Goal: Task Accomplishment & Management: Manage account settings

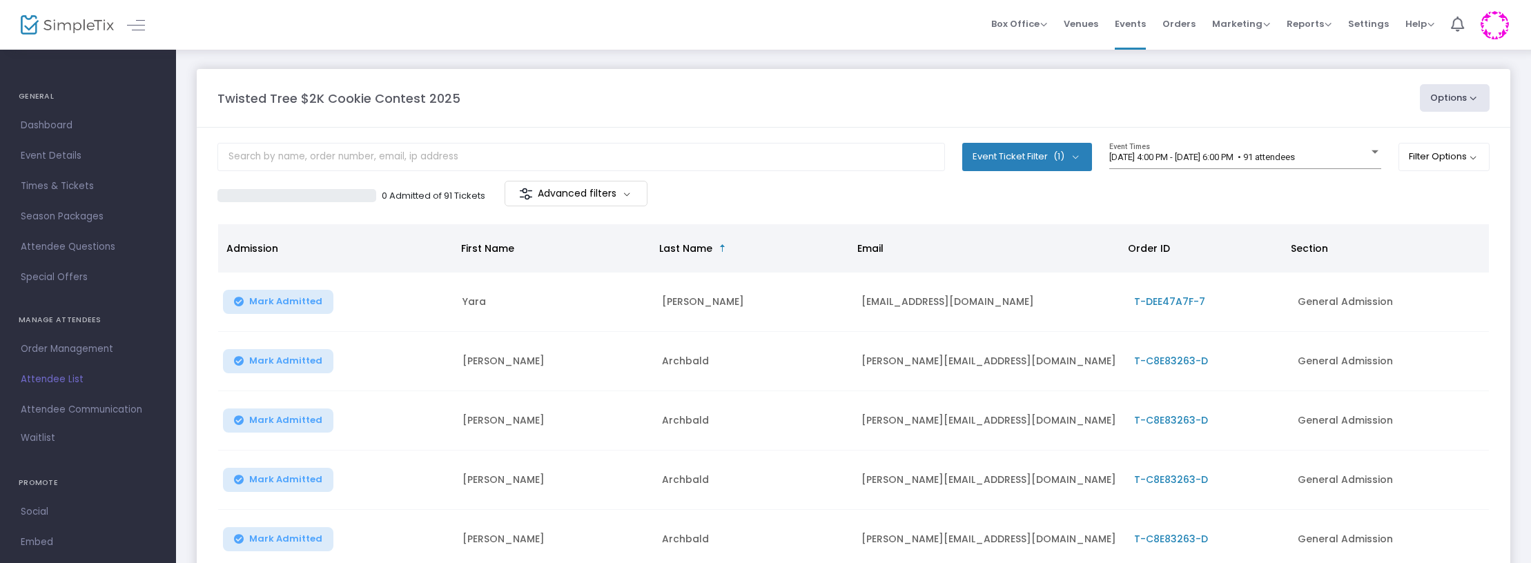
click at [614, 193] on m-button "Advanced filters" at bounding box center [576, 194] width 143 height 26
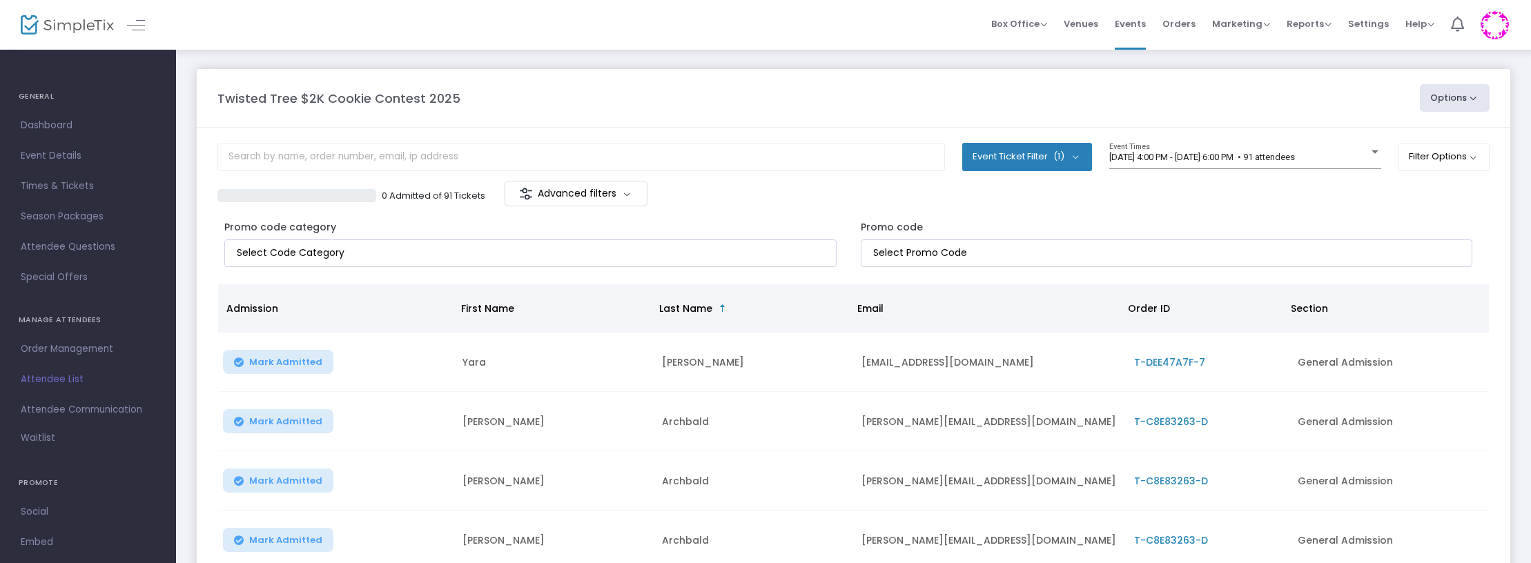
click at [614, 193] on m-button "Advanced filters" at bounding box center [576, 194] width 143 height 26
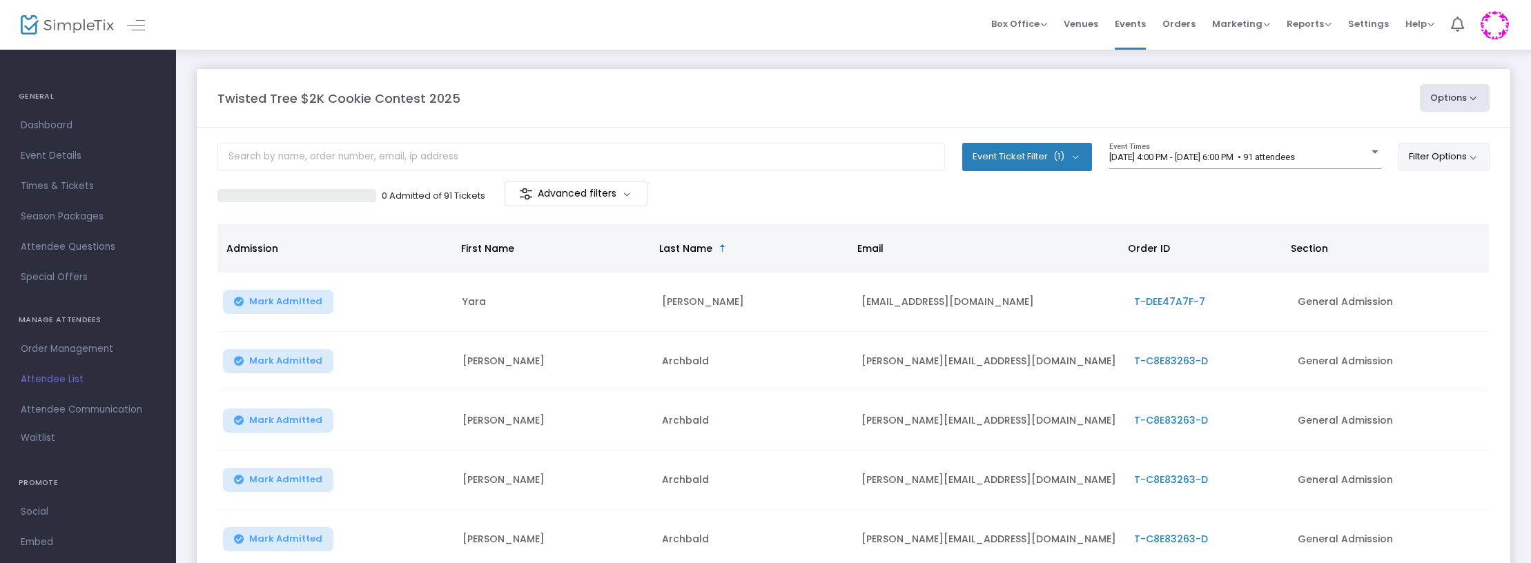
click at [937, 155] on button "Filter Options" at bounding box center [1445, 157] width 92 height 28
click at [937, 95] on button "Options" at bounding box center [1455, 98] width 70 height 28
click at [937, 101] on div "Twisted Tree $2K Cookie Contest 2025" at bounding box center [812, 98] width 1203 height 19
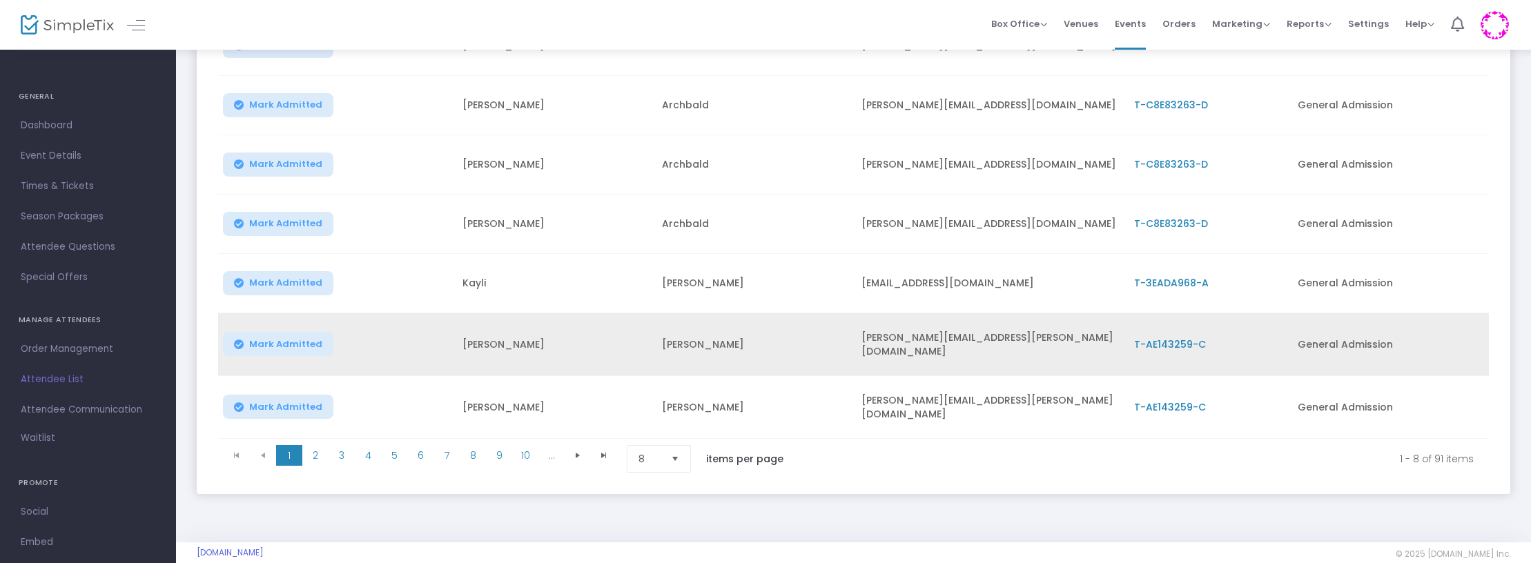
scroll to position [317, 0]
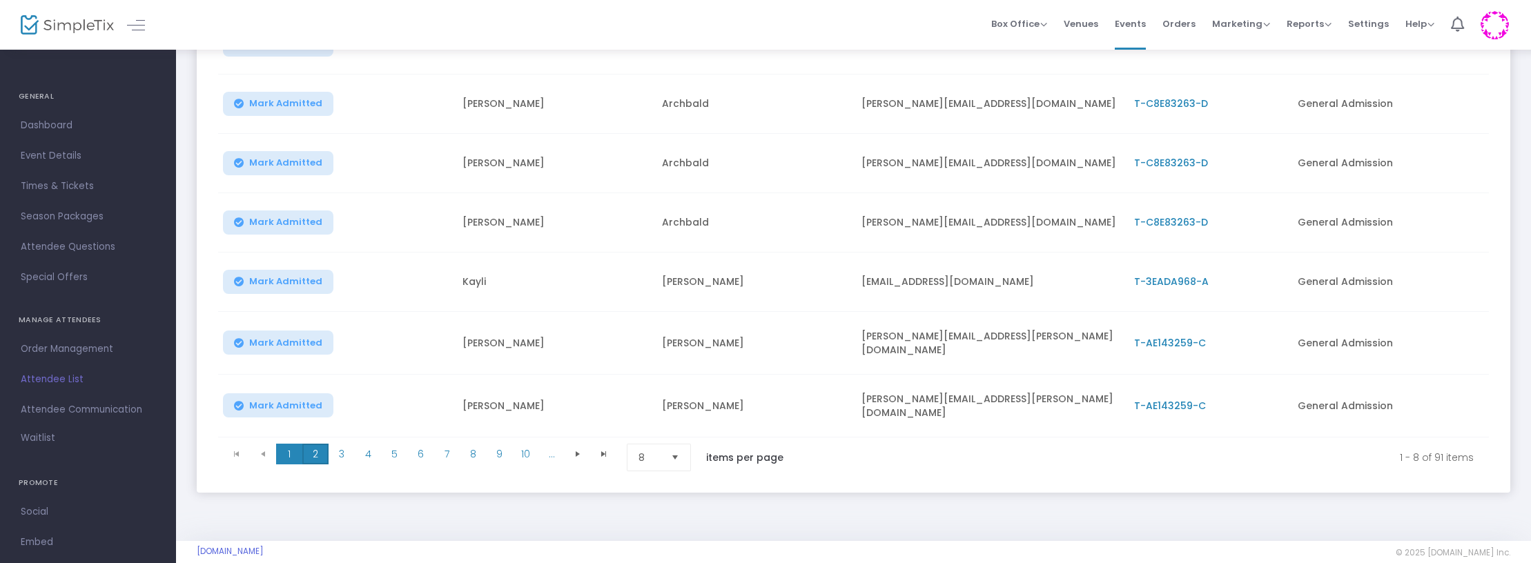
click at [316, 449] on span "2" at bounding box center [315, 454] width 26 height 21
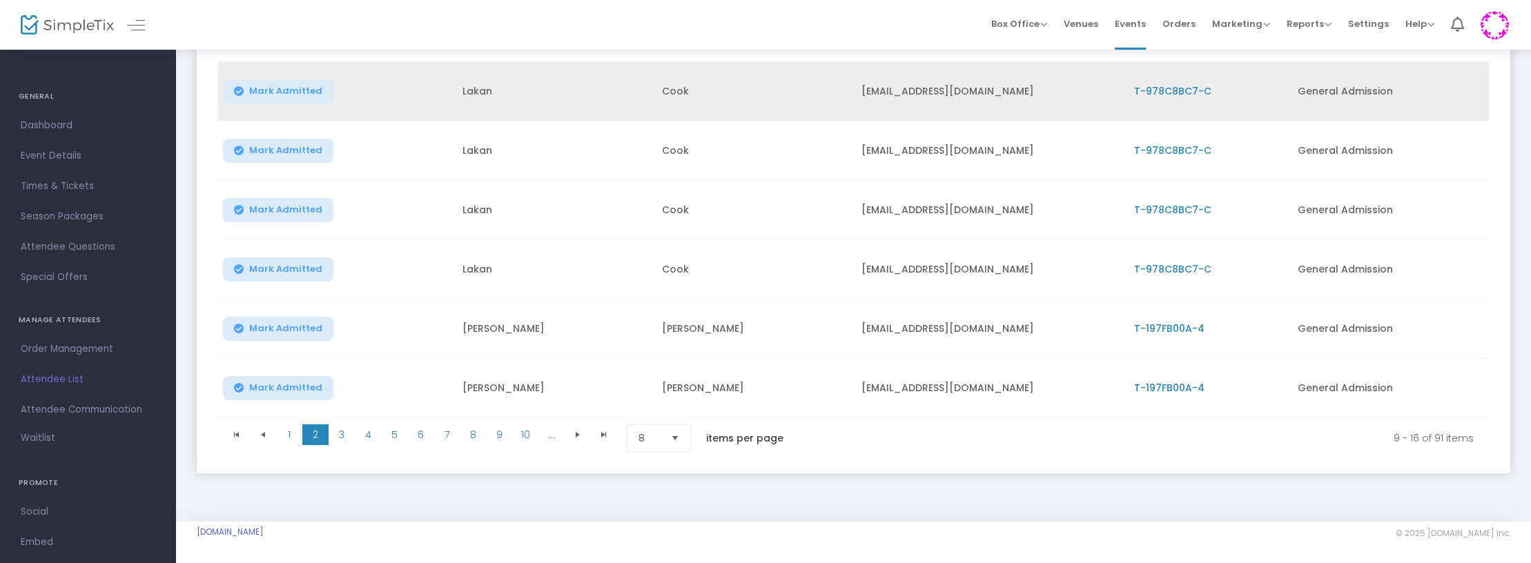
scroll to position [334, 0]
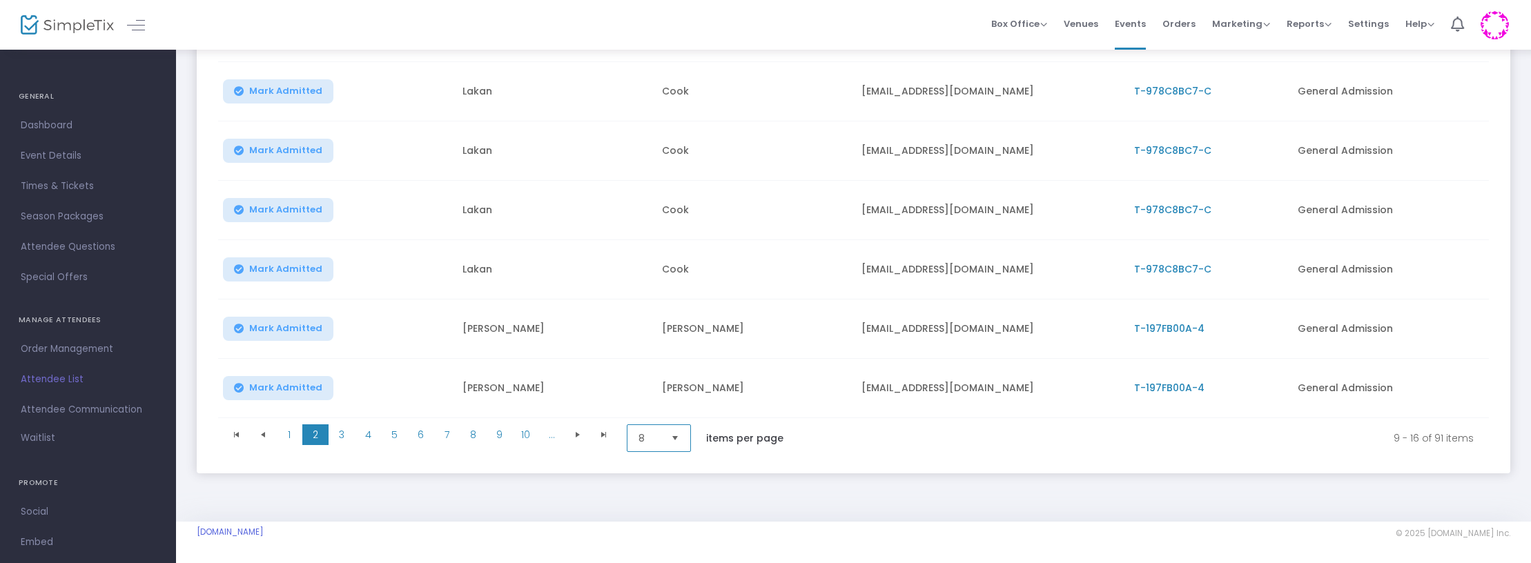
click at [653, 434] on span "8" at bounding box center [649, 439] width 21 height 14
click at [666, 482] on li "25" at bounding box center [661, 494] width 66 height 28
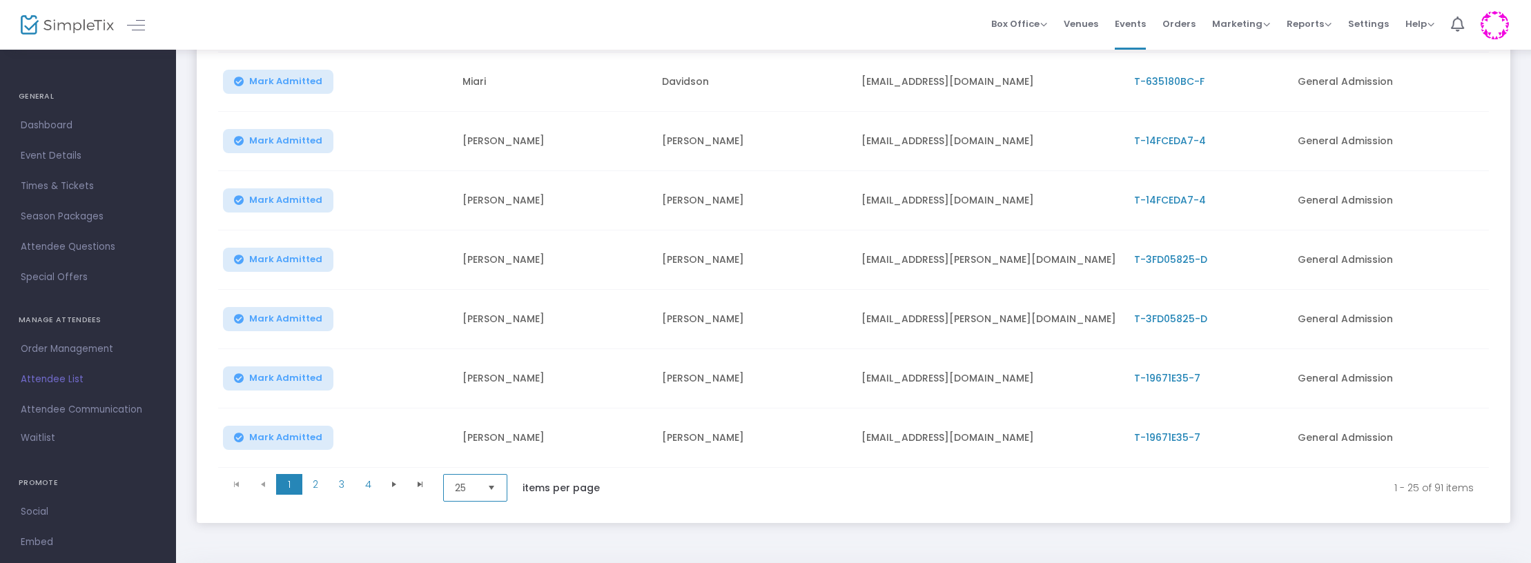
scroll to position [1344, 0]
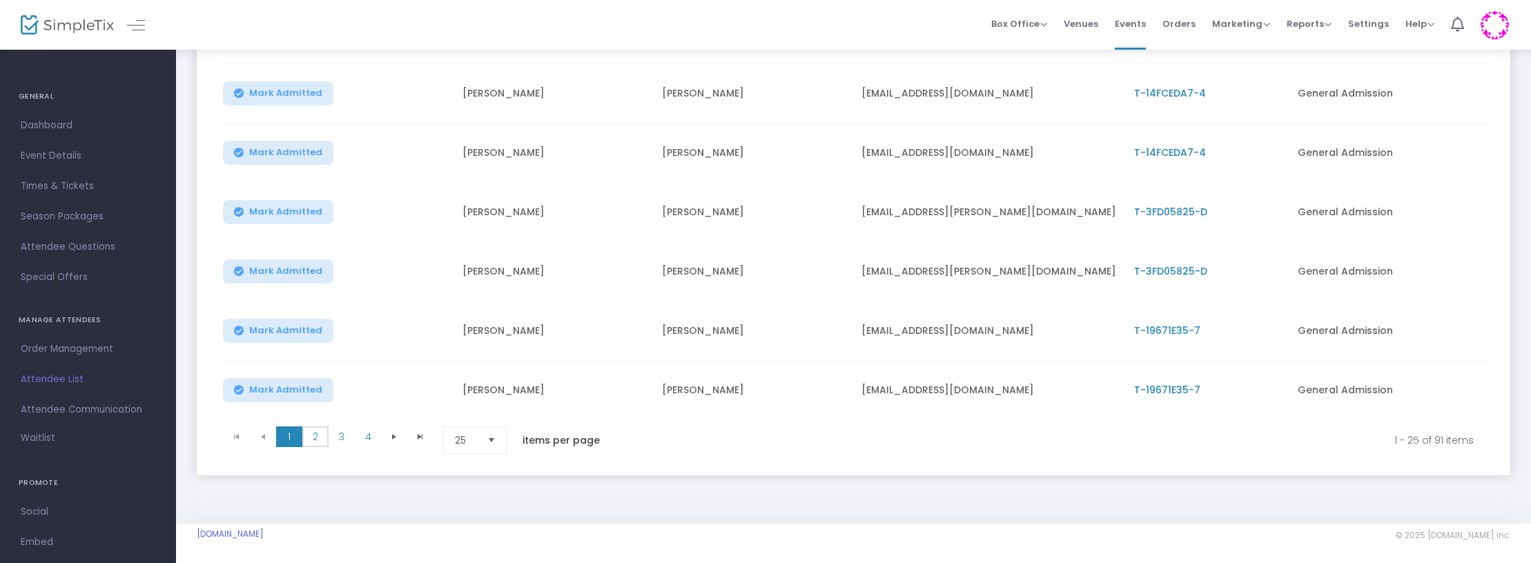
click at [311, 431] on span "2" at bounding box center [315, 437] width 26 height 21
click at [340, 427] on span "3" at bounding box center [342, 435] width 26 height 21
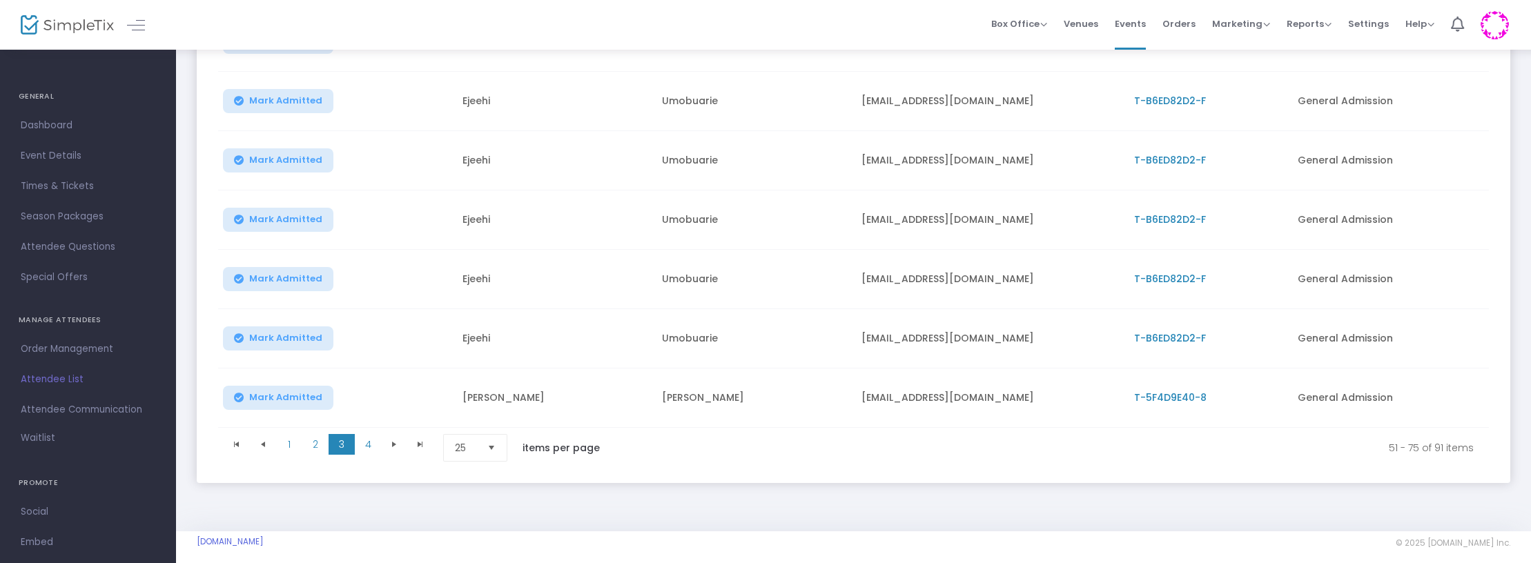
scroll to position [1339, 0]
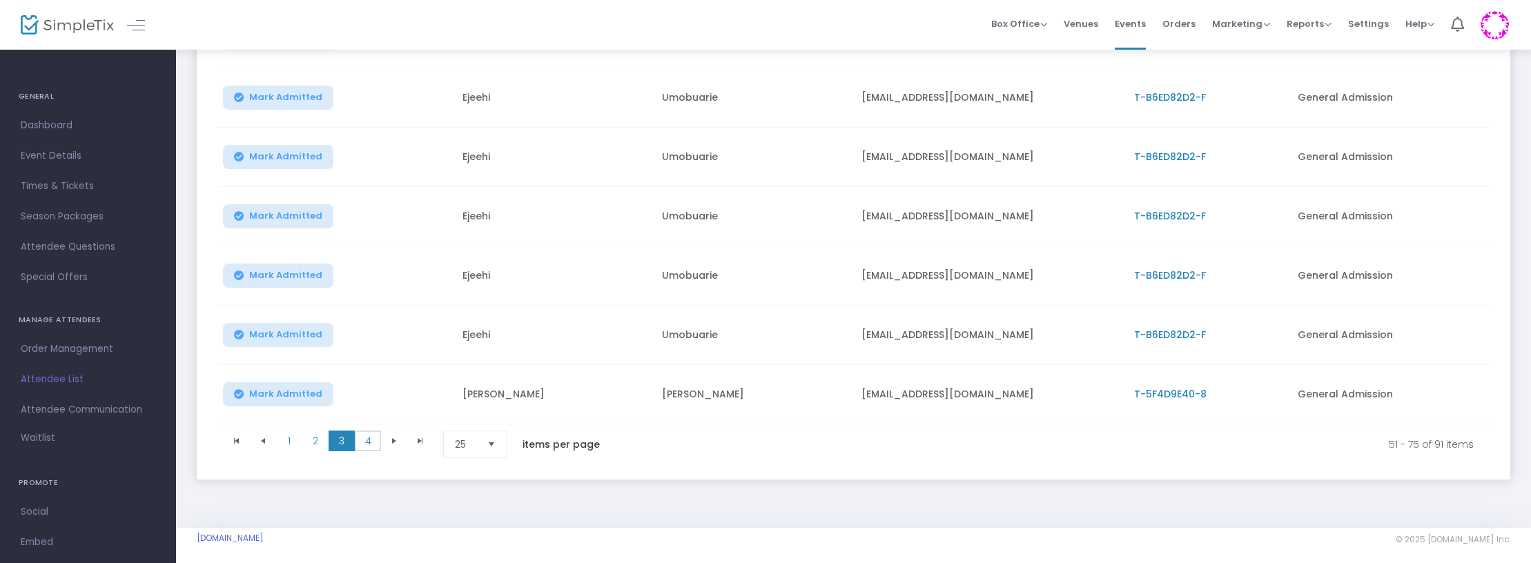
click at [376, 436] on span "4" at bounding box center [368, 441] width 26 height 21
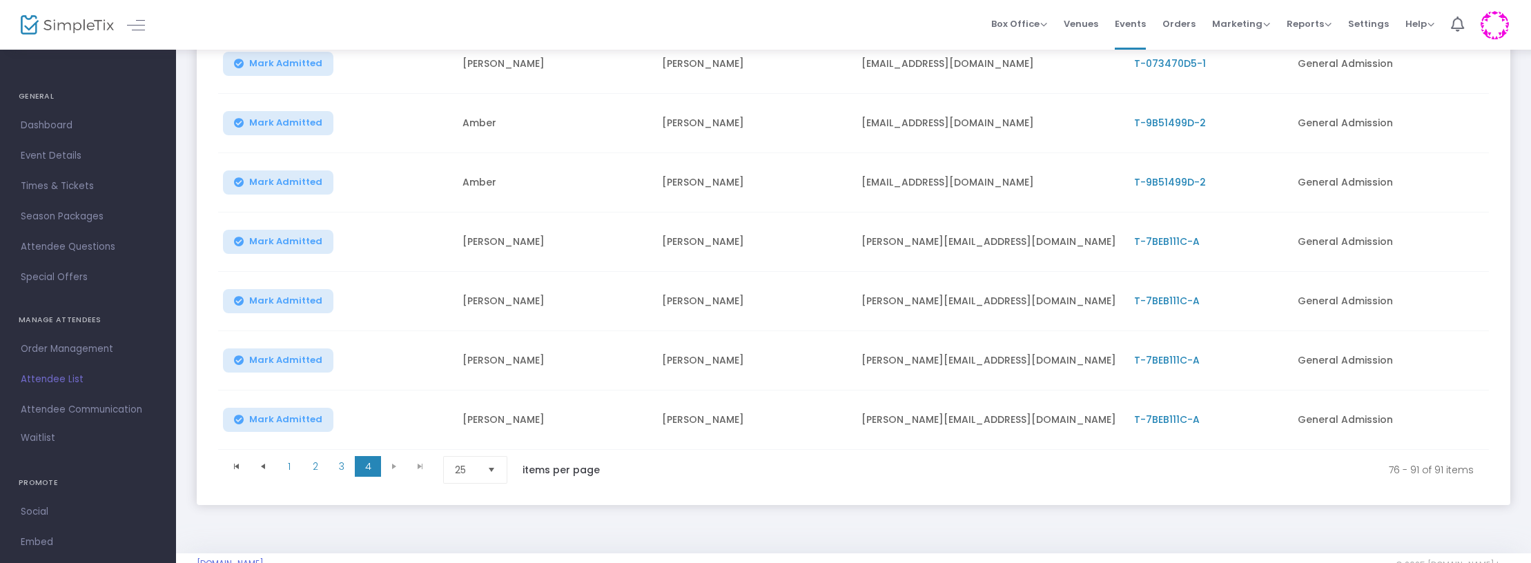
scroll to position [797, 0]
